Goal: Information Seeking & Learning: Compare options

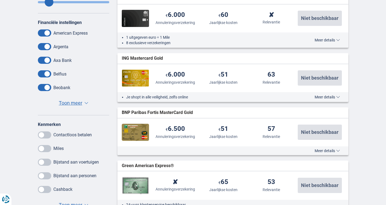
scroll to position [136, 0]
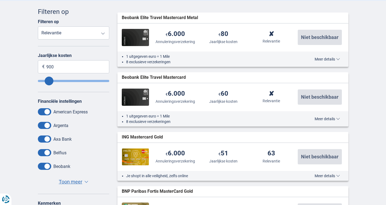
click at [60, 35] on select "Reisongevallenverzekering Annuleringsverzekering Jaarlijkse kosten Relevantie" at bounding box center [74, 32] width 72 height 13
select select "Cancallationinsurance-"
click at [38, 26] on select "Reisongevallenverzekering Annuleringsverzekering Jaarlijkse kosten Relevantie" at bounding box center [74, 32] width 72 height 13
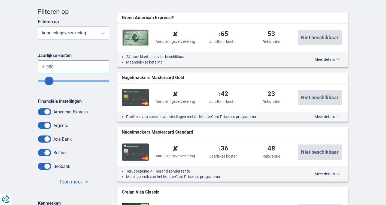
click at [75, 69] on input "900" at bounding box center [74, 66] width 72 height 13
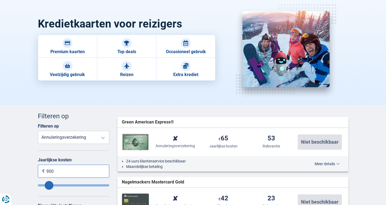
scroll to position [27, 0]
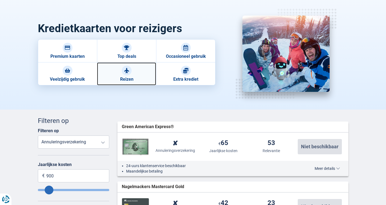
click at [132, 72] on link "Reizen" at bounding box center [126, 73] width 59 height 23
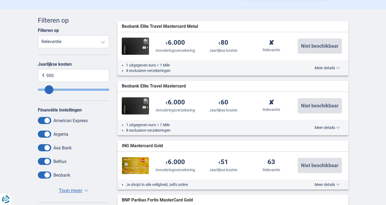
scroll to position [54, 0]
